Goal: Task Accomplishment & Management: Manage account settings

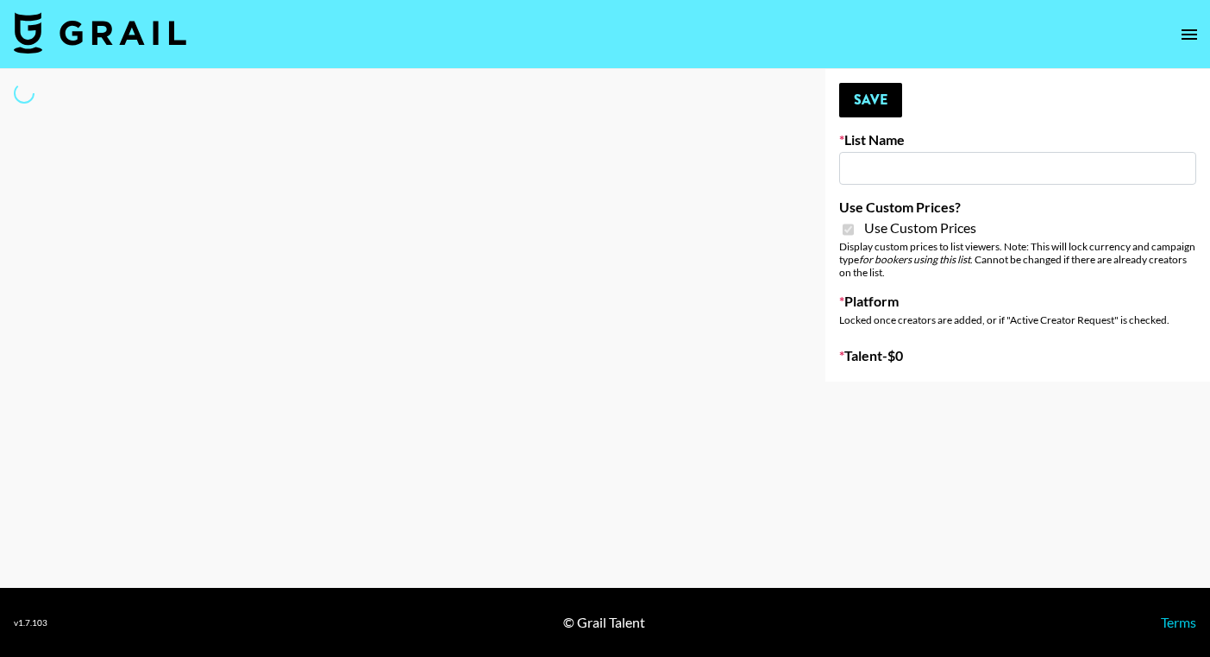
type input "Topsurveys ([DATE])"
checkbox input "true"
select select "Brand"
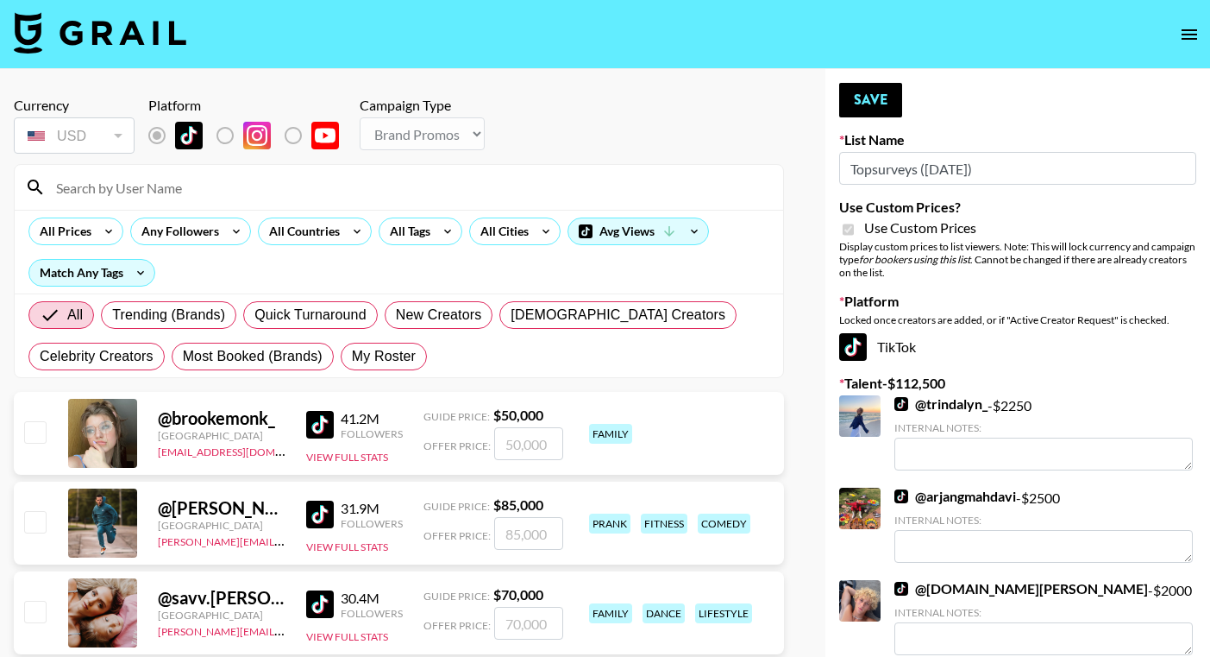
click at [319, 419] on img at bounding box center [320, 425] width 28 height 28
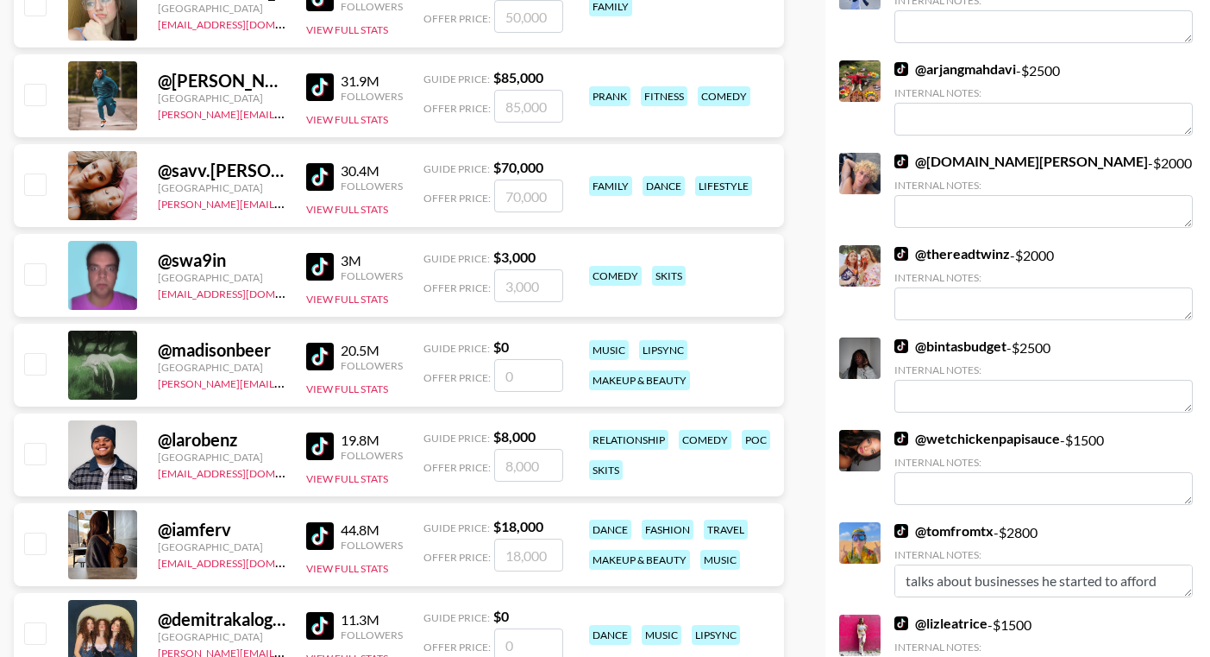
scroll to position [618, 0]
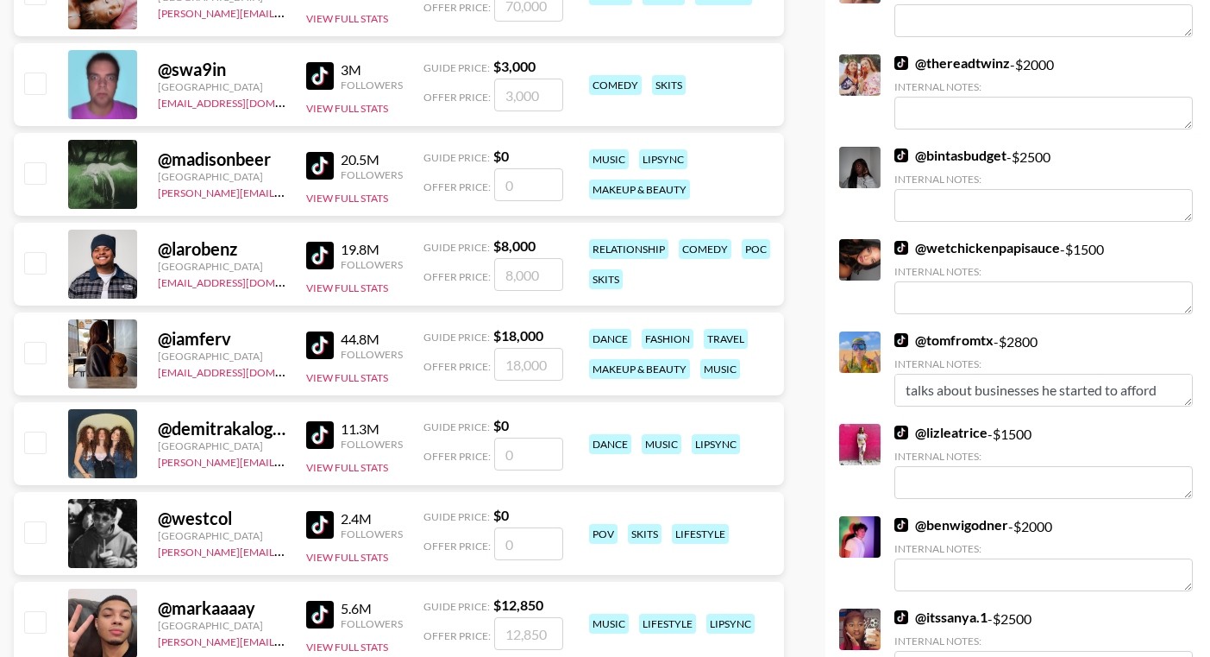
click at [328, 163] on img at bounding box center [320, 166] width 28 height 28
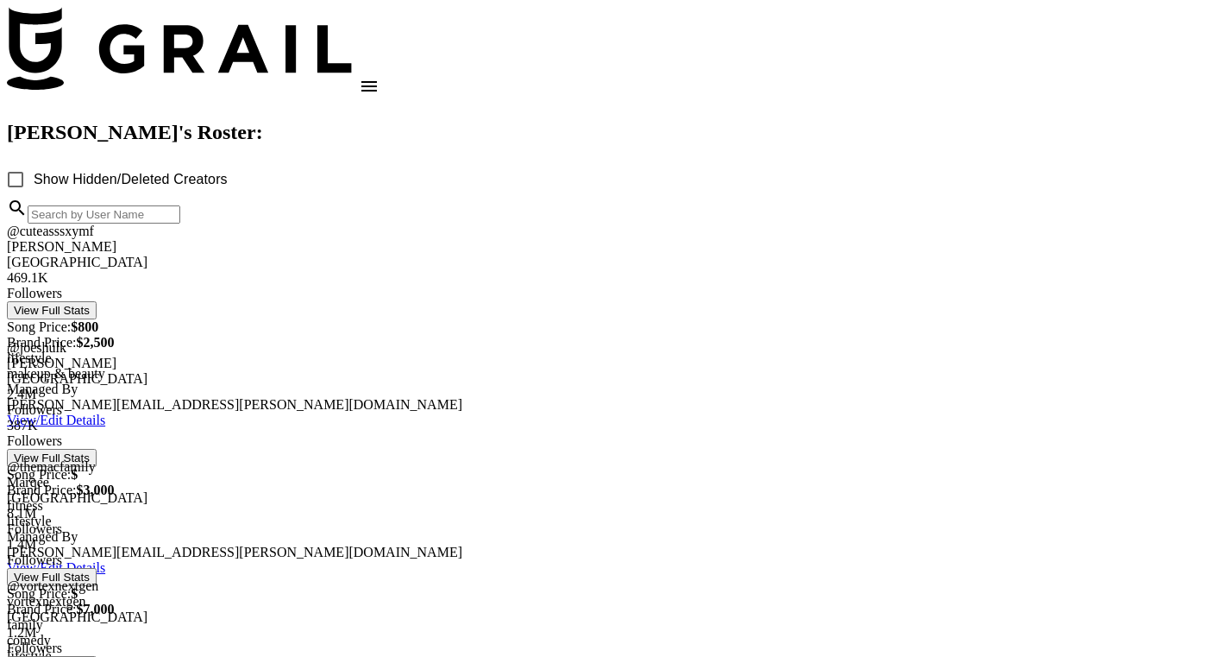
scroll to position [187, 0]
